Goal: Navigation & Orientation: Go to known website

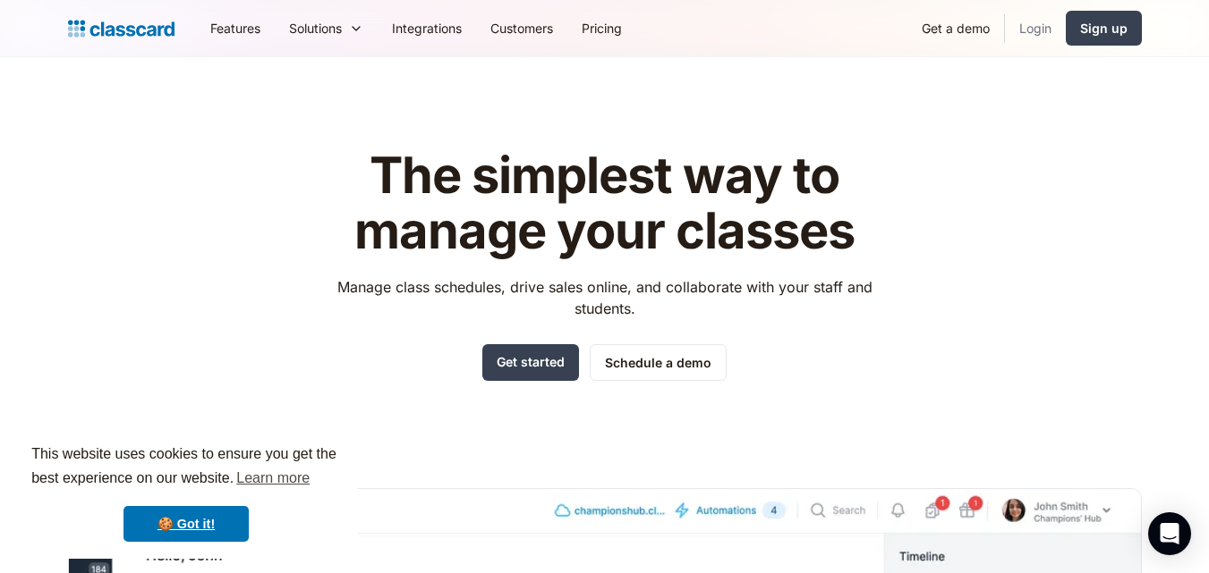
click at [1032, 43] on link "Login" at bounding box center [1035, 28] width 61 height 40
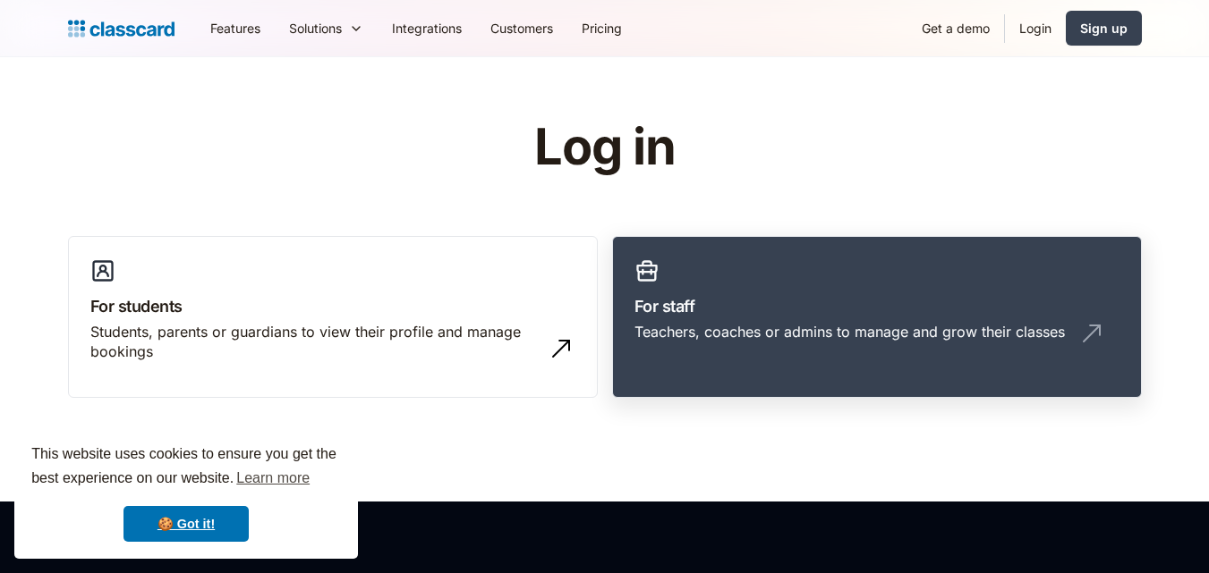
click at [710, 353] on div "Teachers, coaches or admins to manage and grow their classes" at bounding box center [876, 339] width 485 height 34
